Goal: Transaction & Acquisition: Download file/media

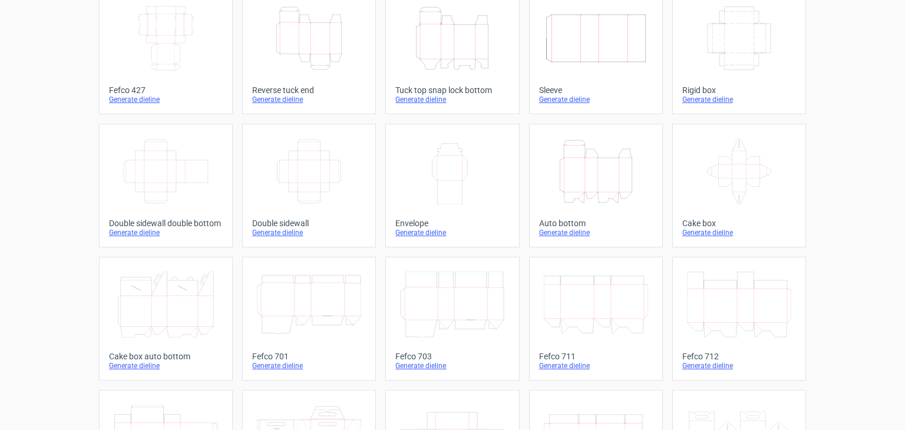
scroll to position [11, 0]
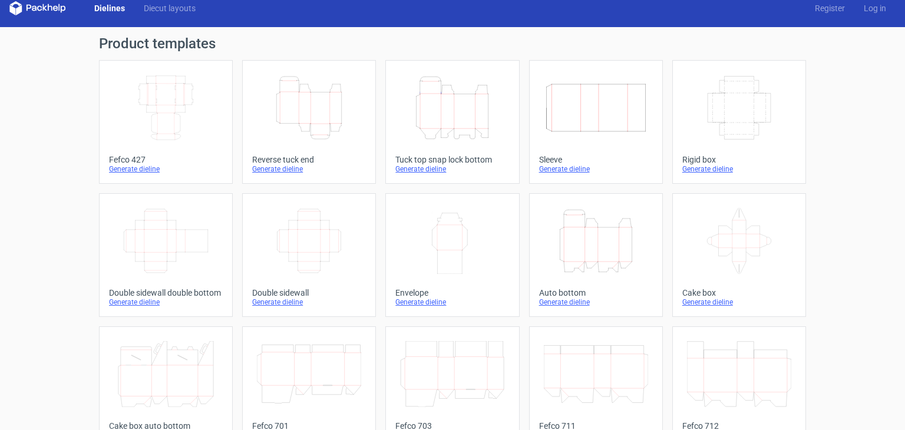
click at [471, 97] on icon "Height Depth Width" at bounding box center [452, 108] width 104 height 66
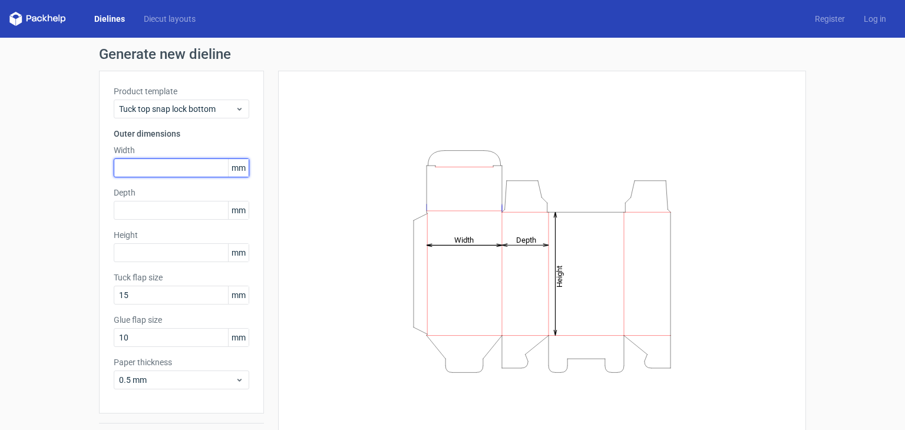
click at [140, 170] on input "text" at bounding box center [181, 167] width 135 height 19
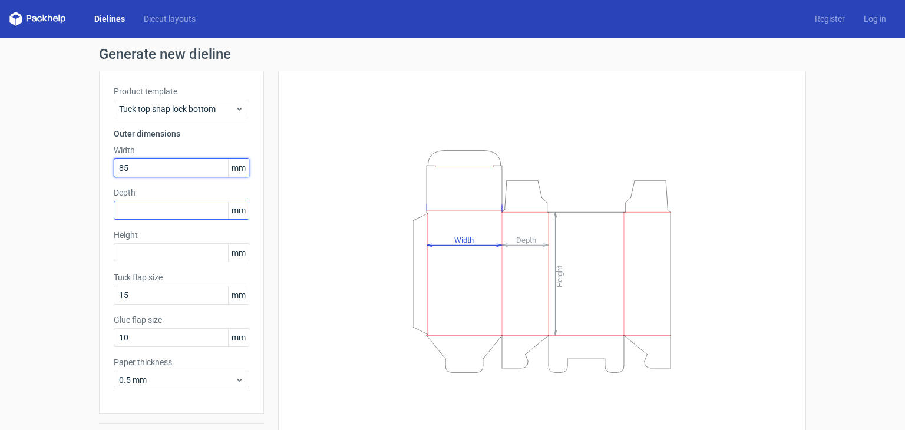
type input "85"
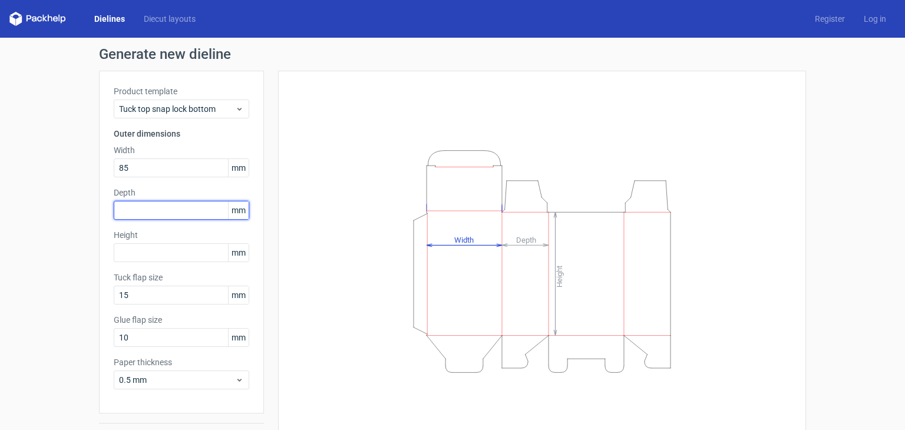
click at [136, 206] on input "text" at bounding box center [181, 210] width 135 height 19
type input "70"
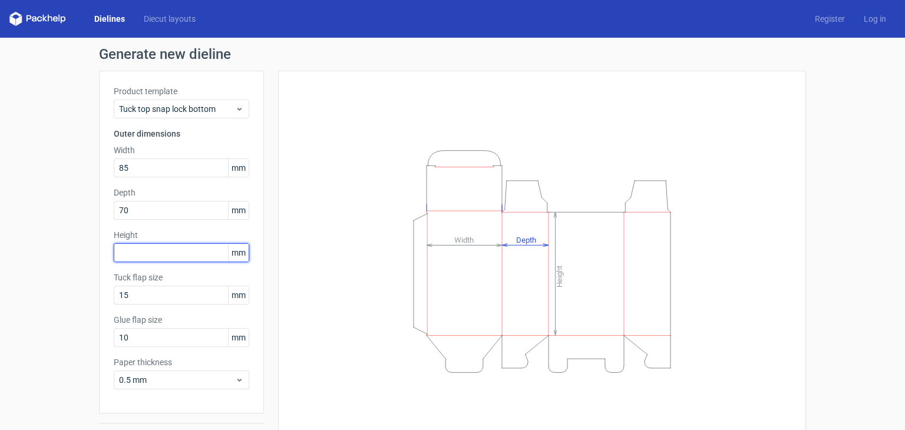
click at [135, 246] on input "text" at bounding box center [181, 252] width 135 height 19
type input "110"
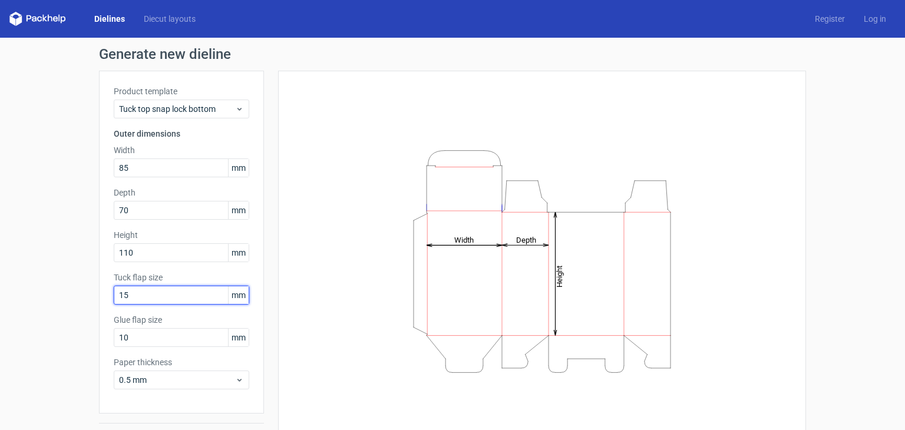
click at [138, 297] on input "15" at bounding box center [181, 295] width 135 height 19
type input "16"
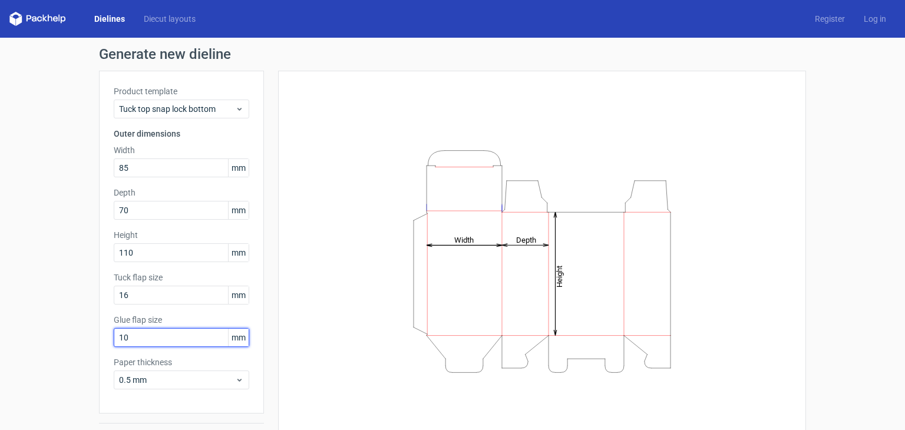
drag, startPoint x: 134, startPoint y: 336, endPoint x: 51, endPoint y: 368, distance: 88.9
click at [51, 368] on div "Generate new dieline Product template Tuck top snap lock bottom Outer dimension…" at bounding box center [452, 250] width 905 height 424
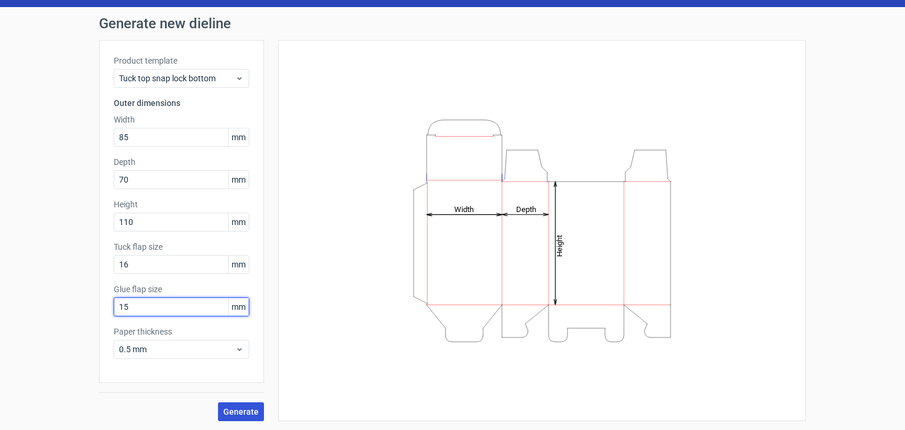
type input "15"
click at [225, 409] on span "Generate" at bounding box center [240, 412] width 35 height 8
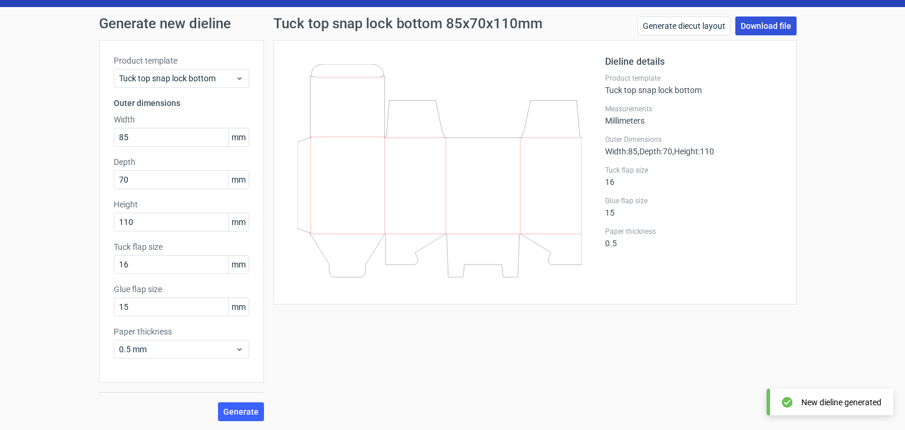
click at [742, 27] on link "Download file" at bounding box center [765, 25] width 61 height 19
